Goal: Understand site structure: Understand site structure

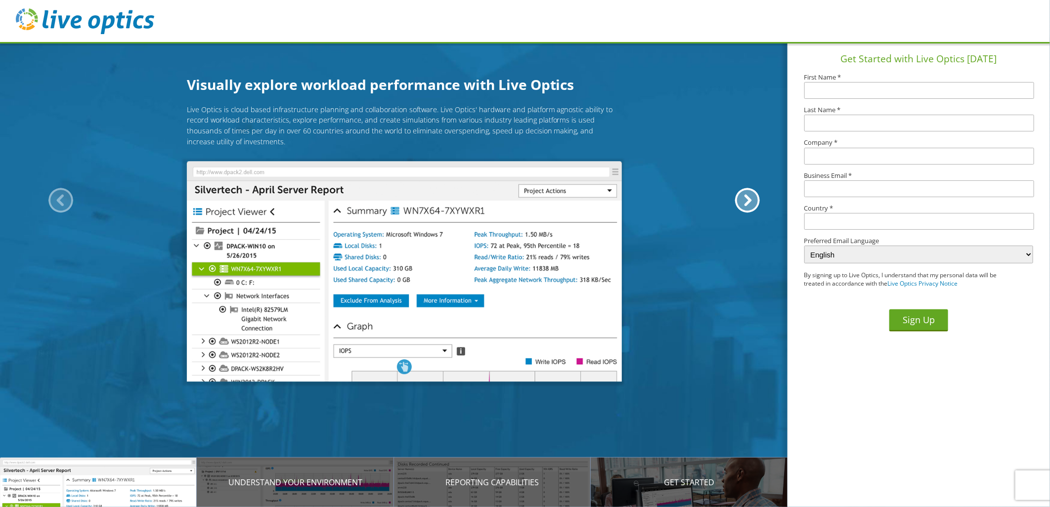
drag, startPoint x: 96, startPoint y: 307, endPoint x: 94, endPoint y: 352, distance: 45.0
drag, startPoint x: 96, startPoint y: 354, endPoint x: 98, endPoint y: 384, distance: 30.2
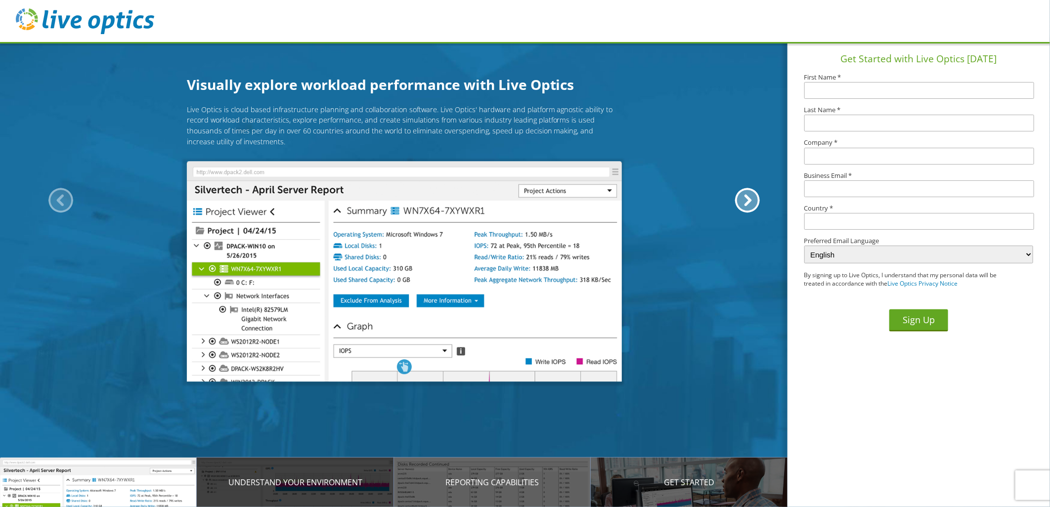
click at [279, 481] on p "Understand your environment" at bounding box center [295, 482] width 197 height 12
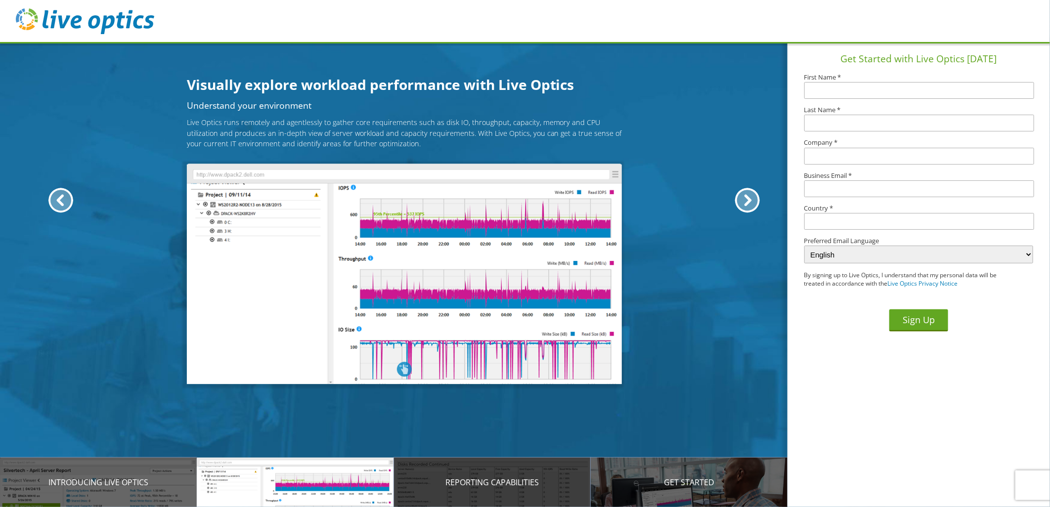
click at [473, 484] on p "Reporting Capabilities" at bounding box center [492, 482] width 197 height 12
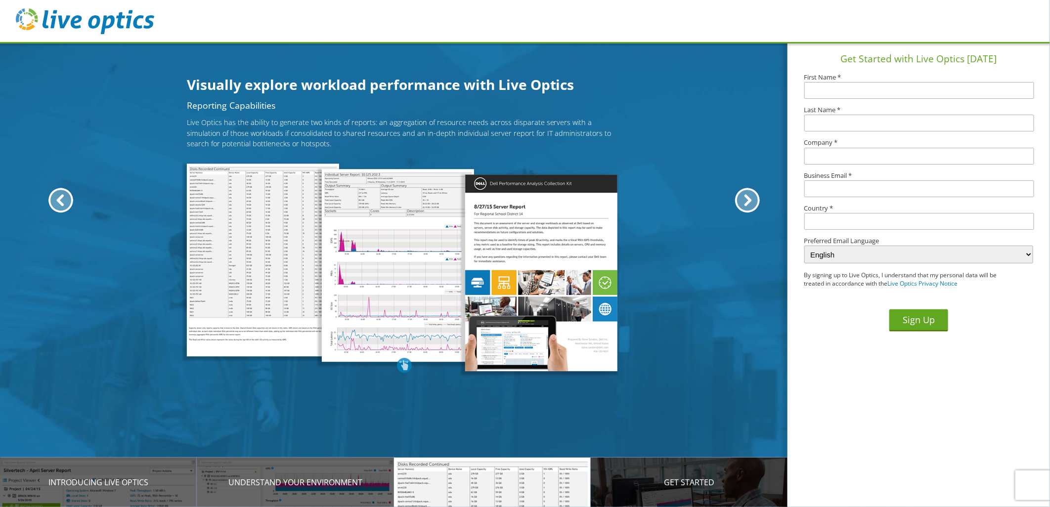
click at [647, 481] on p "Get Started" at bounding box center [689, 482] width 197 height 12
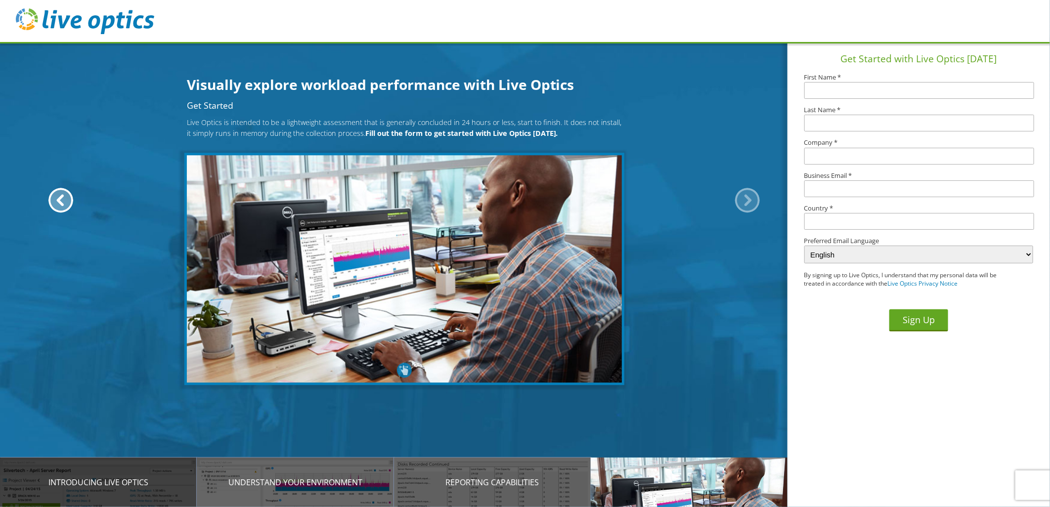
click at [144, 473] on div "Introducing Live Optics" at bounding box center [98, 482] width 197 height 49
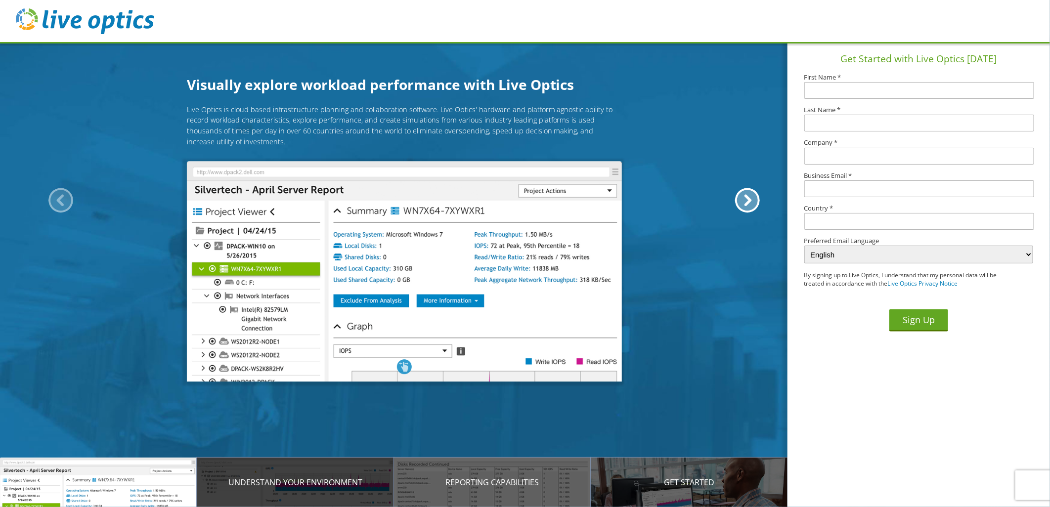
click at [271, 475] on div "Understand your environment" at bounding box center [295, 482] width 197 height 49
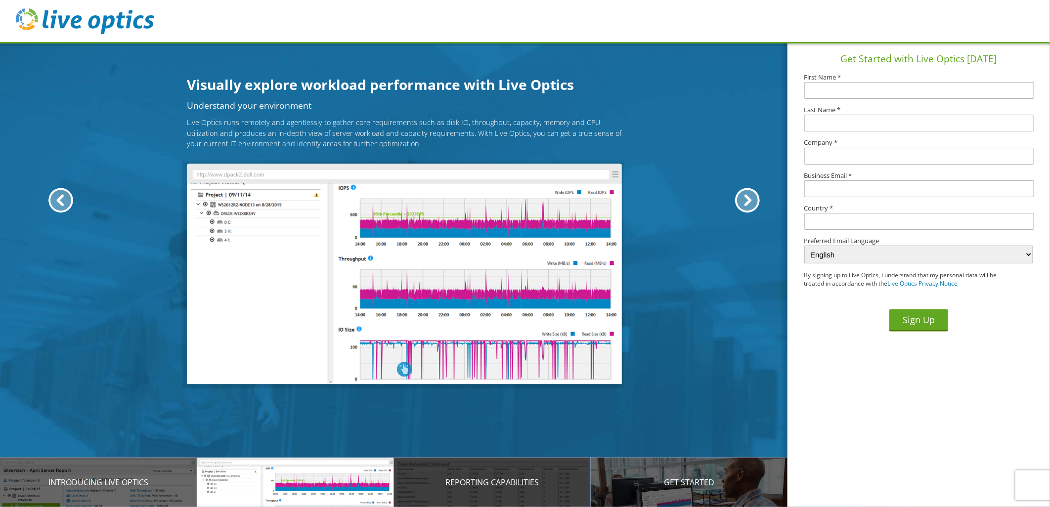
click at [394, 482] on p "Reporting Capabilities" at bounding box center [492, 482] width 197 height 12
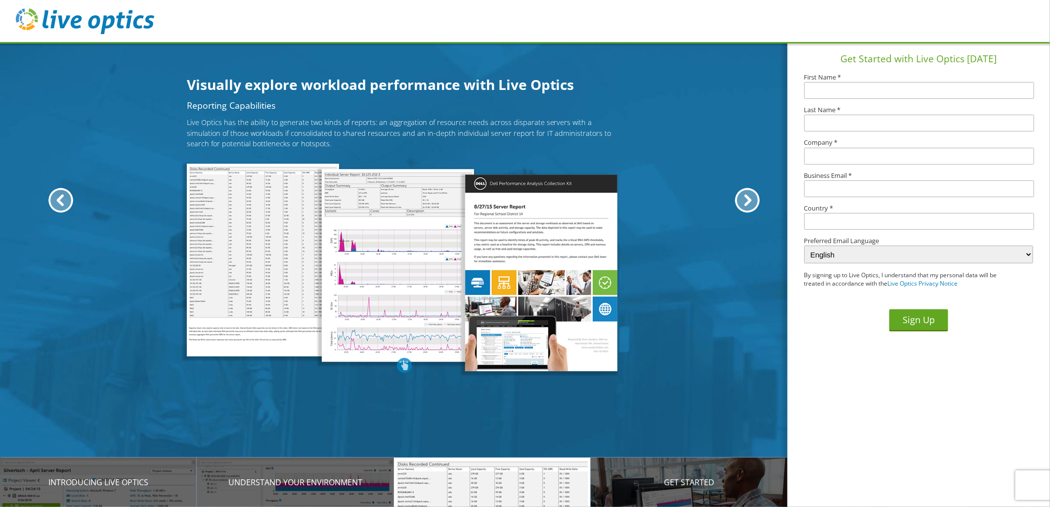
click at [472, 484] on p "Reporting Capabilities" at bounding box center [492, 482] width 197 height 12
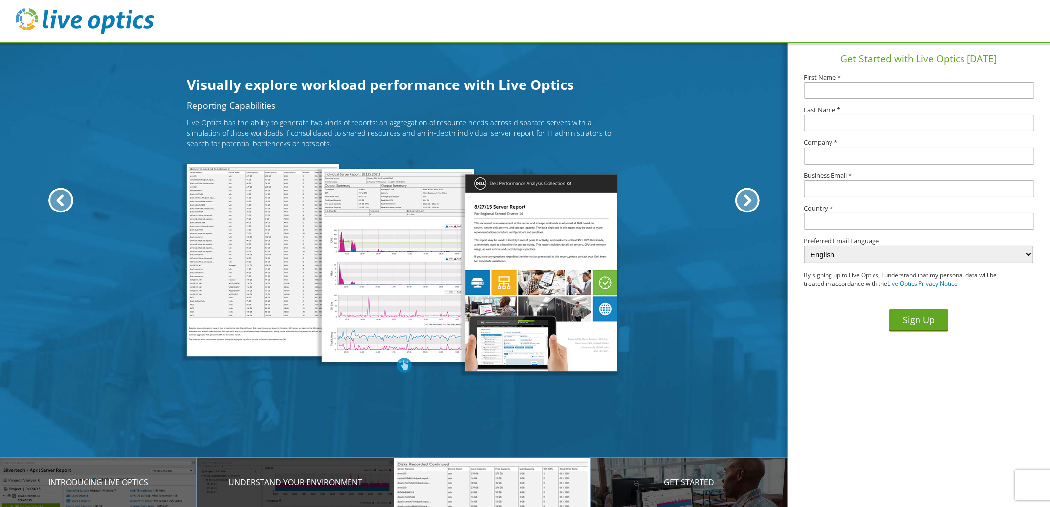
click at [340, 480] on p "Understand your environment" at bounding box center [295, 482] width 197 height 12
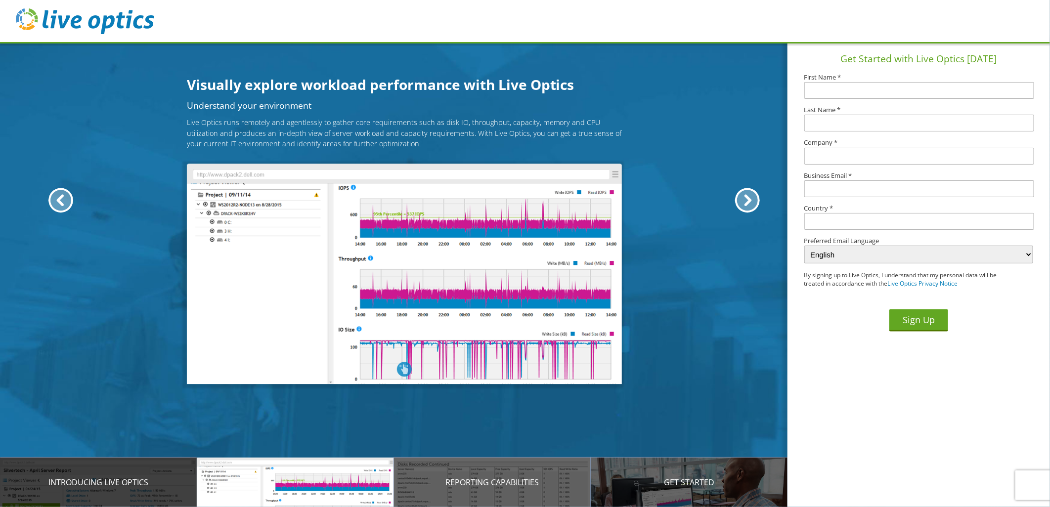
click at [169, 475] on div "Introducing Live Optics" at bounding box center [98, 482] width 197 height 49
